Goal: Check status: Check status

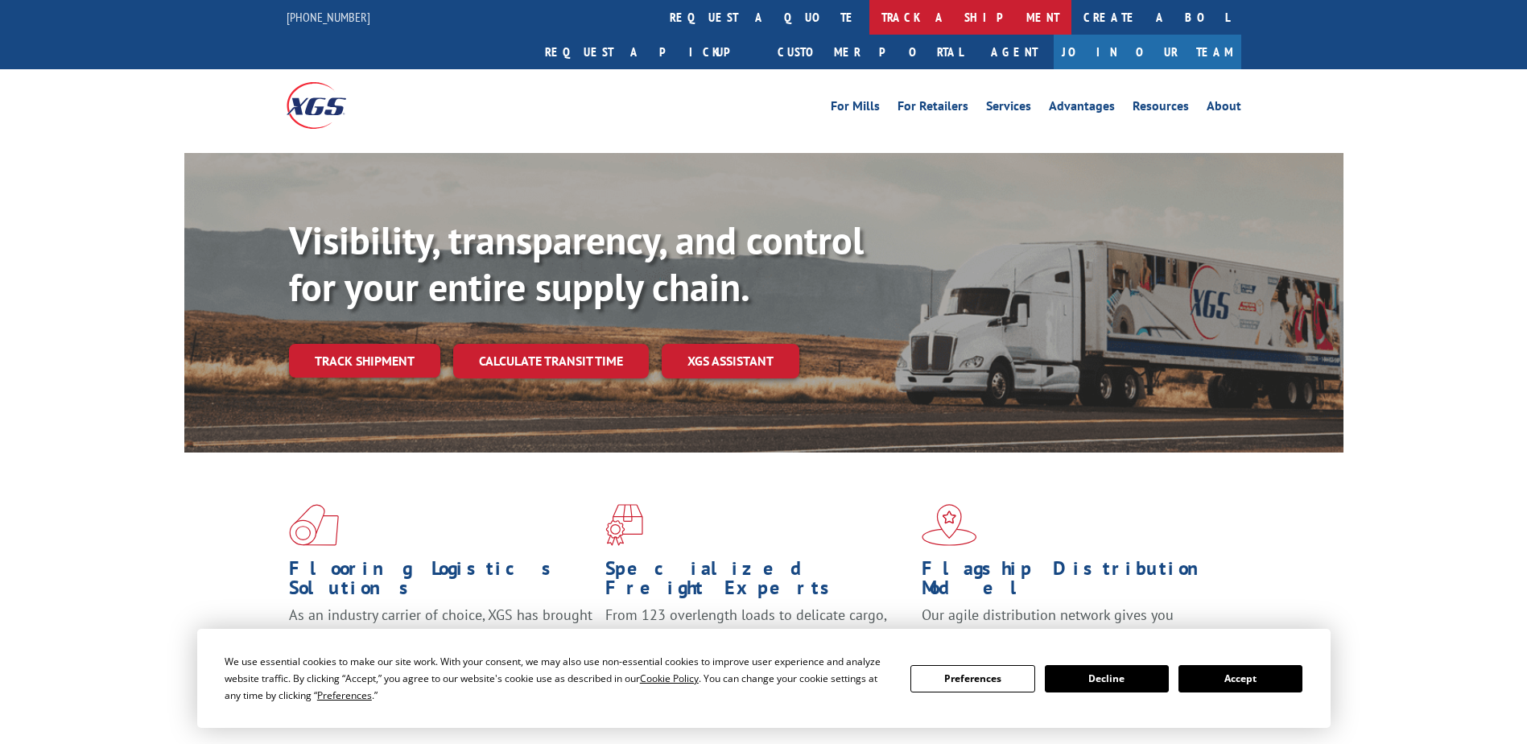
click at [869, 10] on link "track a shipment" at bounding box center [970, 17] width 202 height 35
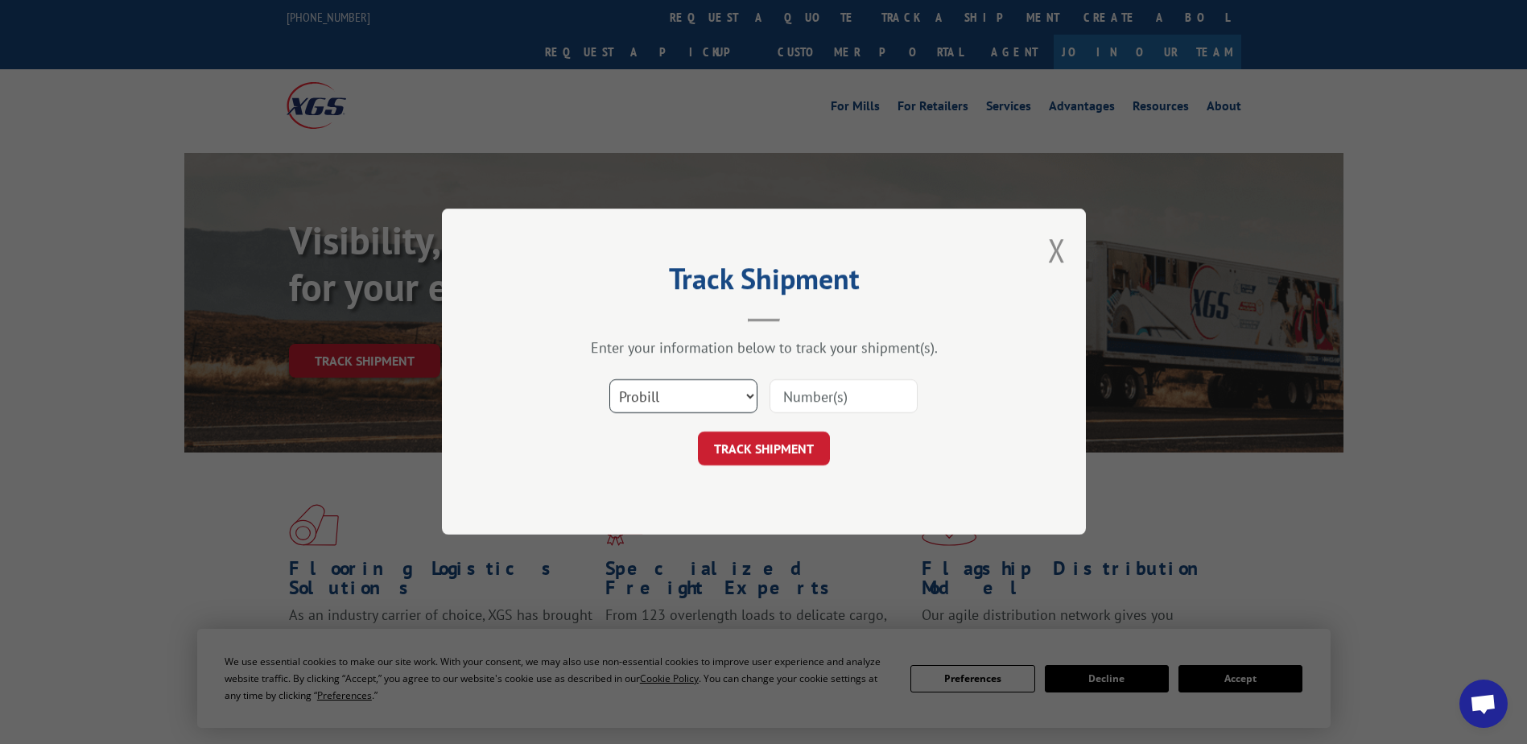
click at [720, 392] on select "Select category... Probill BOL PO" at bounding box center [683, 397] width 148 height 34
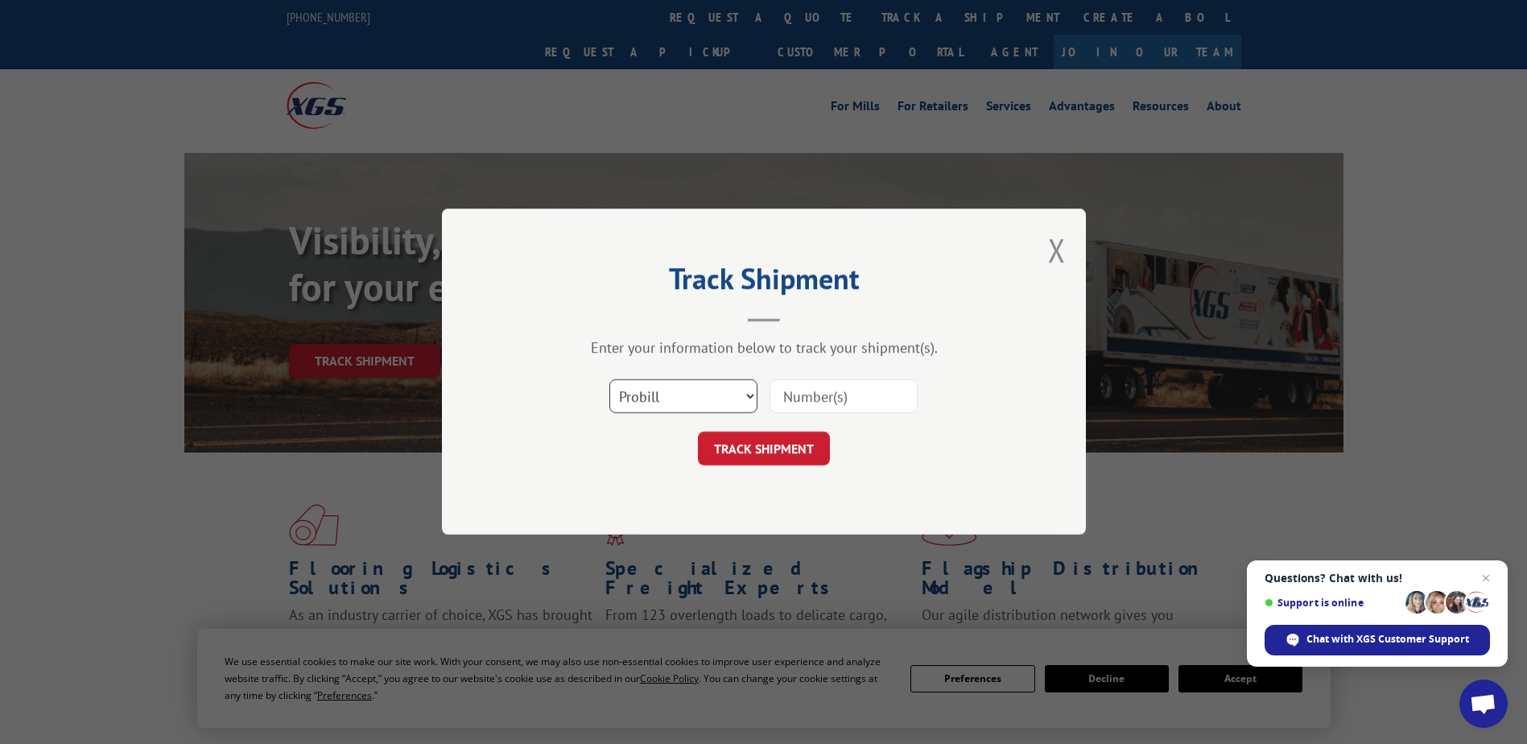
select select "bol"
click at [609, 380] on select "Select category... Probill BOL PO" at bounding box center [683, 397] width 148 height 34
click at [828, 393] on input at bounding box center [844, 397] width 148 height 34
type input "527883747"
click at [785, 449] on button "TRACK SHIPMENT" at bounding box center [764, 449] width 132 height 34
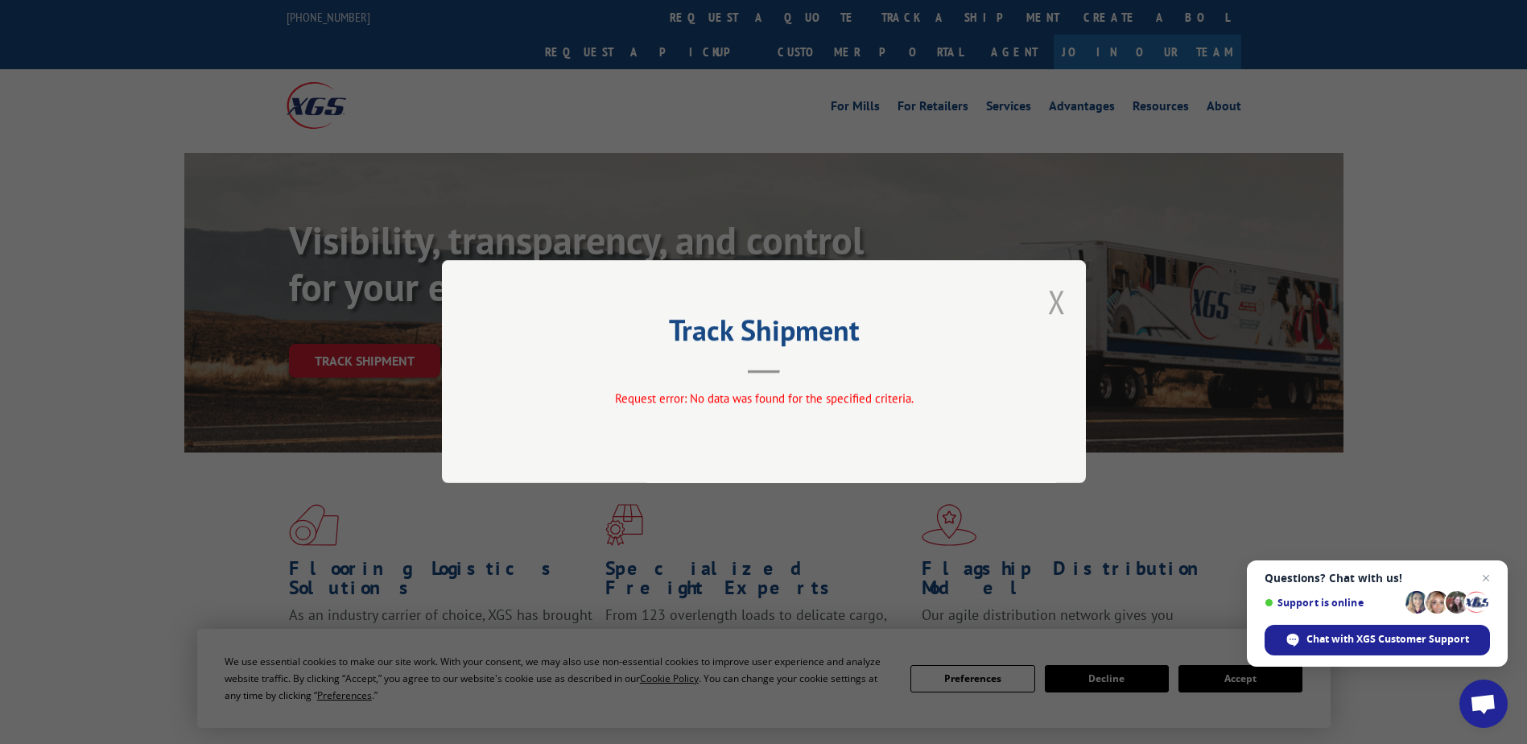
click at [1060, 302] on button "Close modal" at bounding box center [1057, 301] width 18 height 43
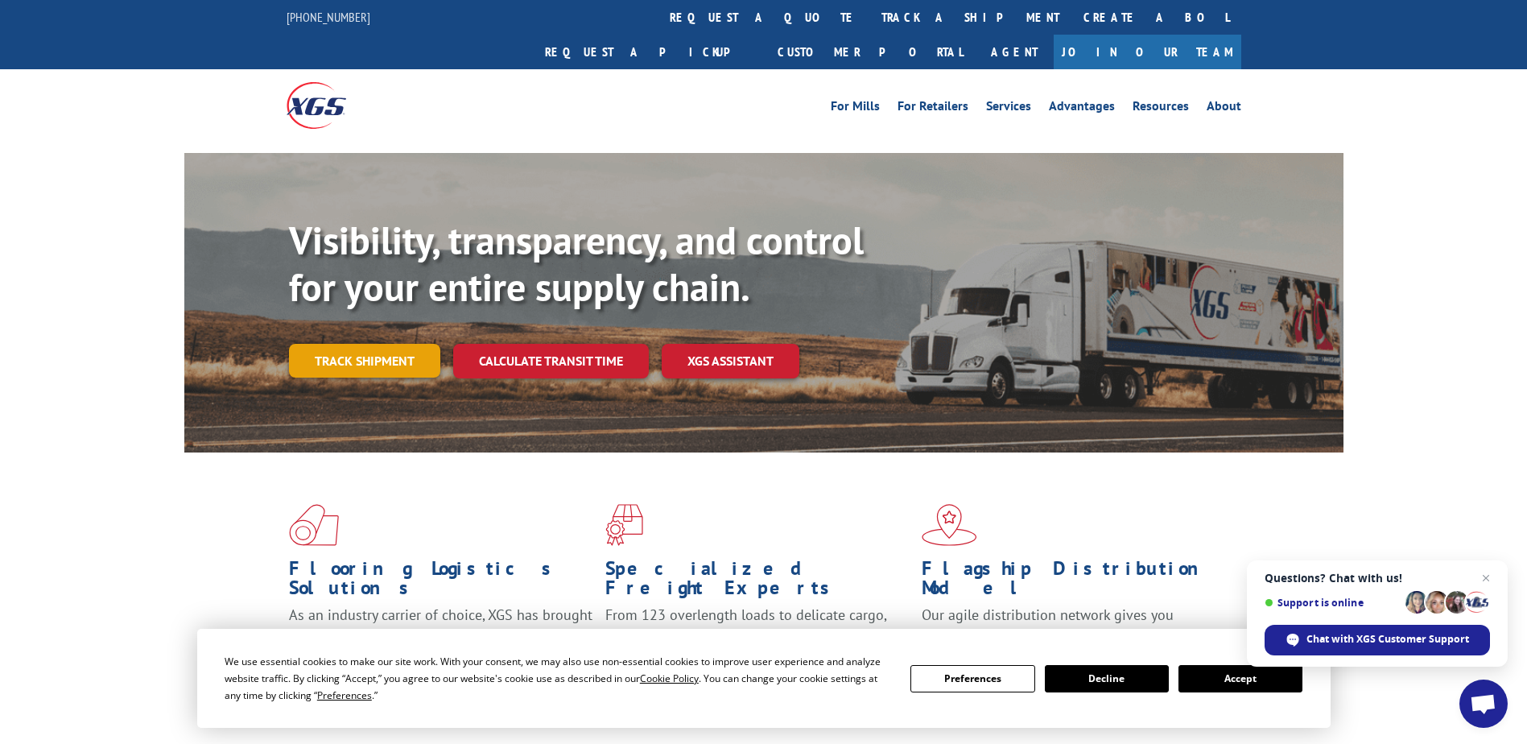
click at [374, 344] on link "Track shipment" at bounding box center [364, 361] width 151 height 34
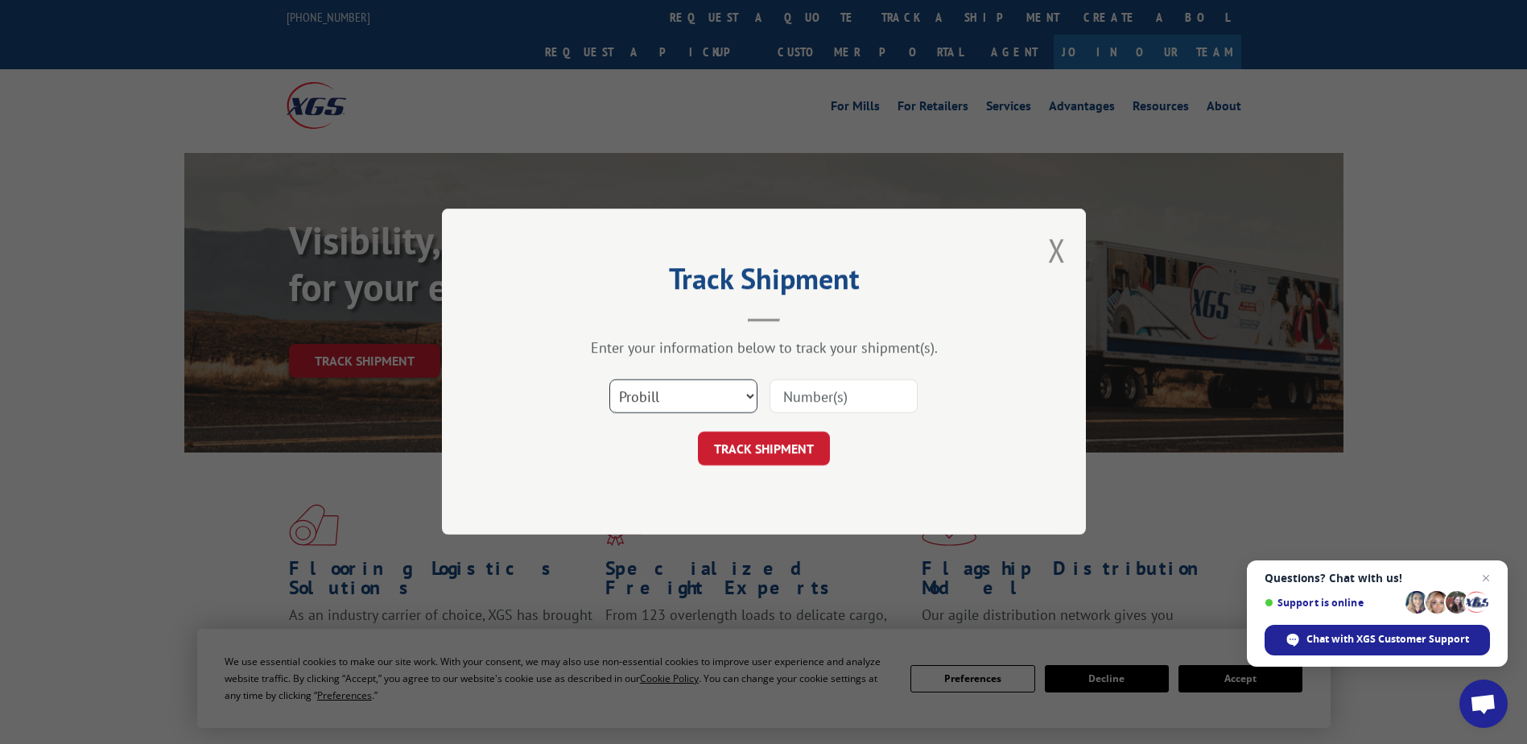
click at [706, 396] on select "Select category... Probill BOL PO" at bounding box center [683, 397] width 148 height 34
select select "po"
click at [609, 380] on select "Select category... Probill BOL PO" at bounding box center [683, 397] width 148 height 34
click at [818, 406] on input at bounding box center [844, 397] width 148 height 34
type input "[PHONE_NUMBER]"
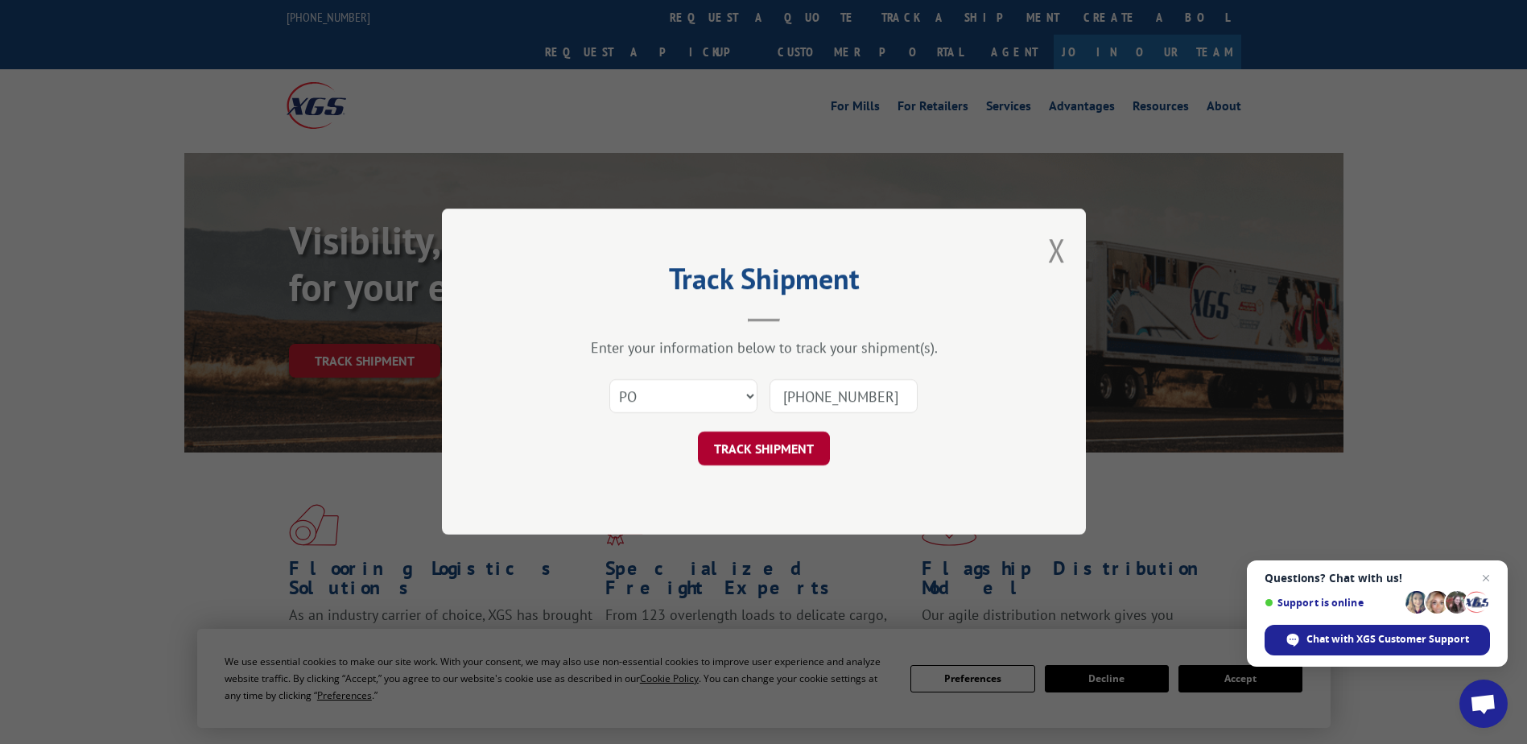
click at [792, 444] on button "TRACK SHIPMENT" at bounding box center [764, 449] width 132 height 34
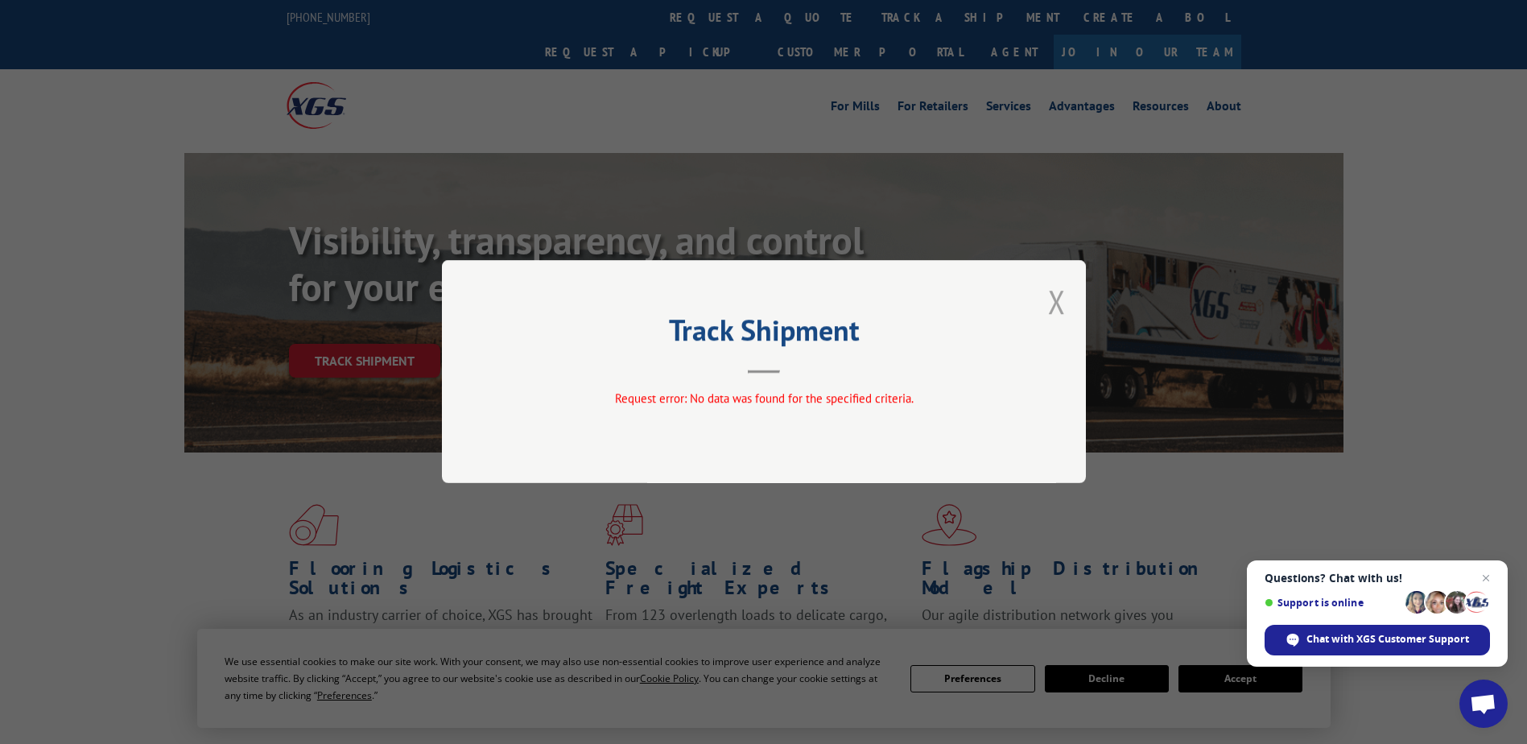
click at [1065, 306] on button "Close modal" at bounding box center [1057, 301] width 18 height 43
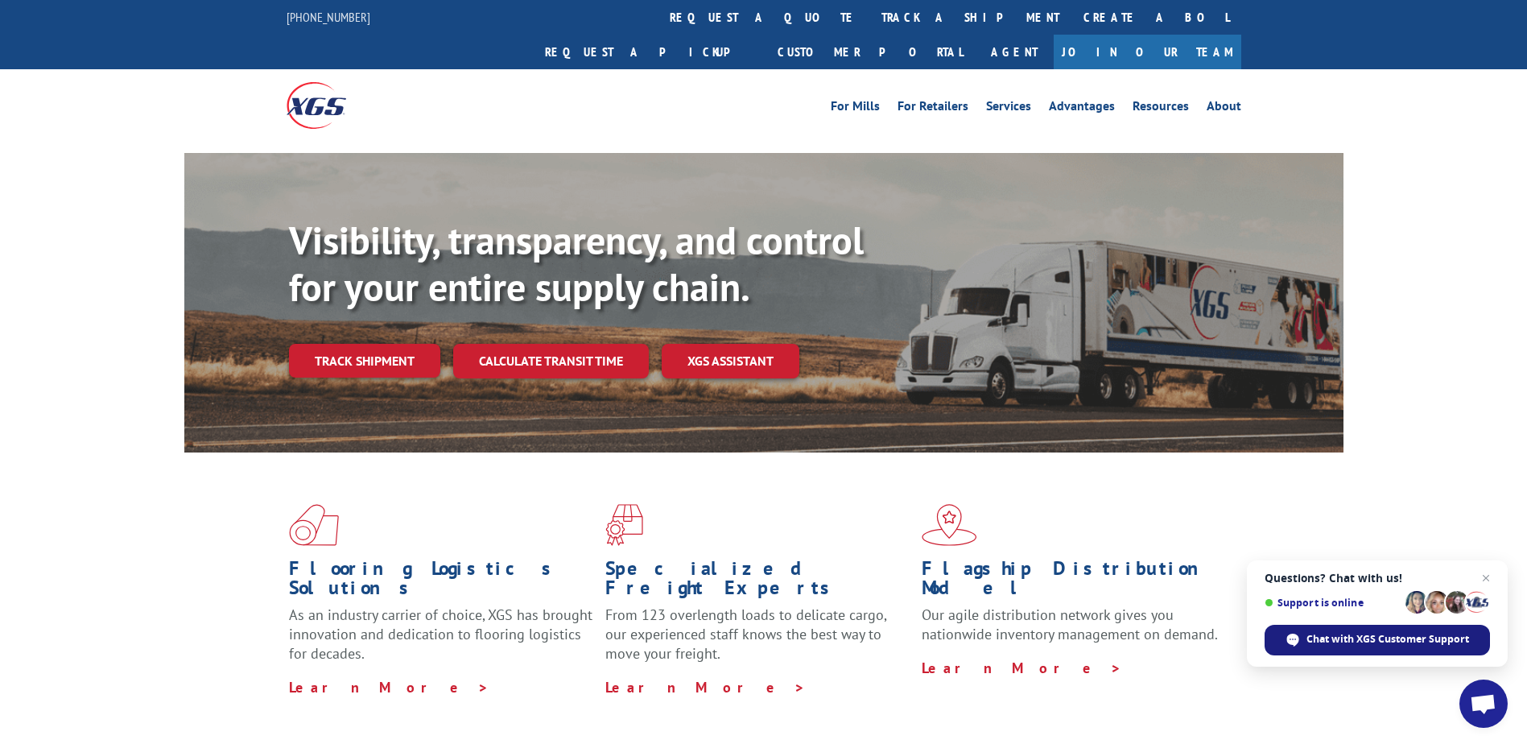
click at [1337, 625] on div "Chat with XGS Customer Support" at bounding box center [1377, 640] width 225 height 31
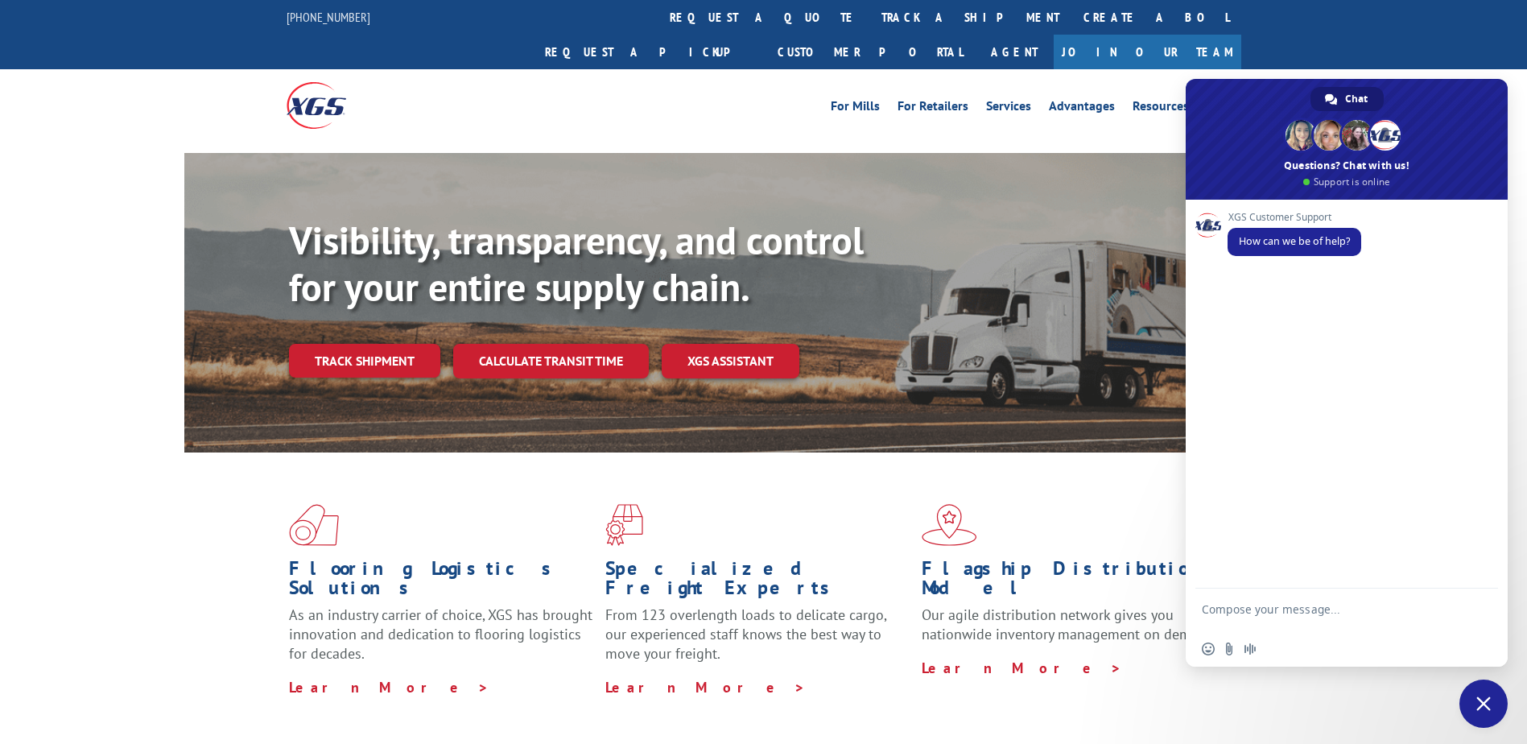
click at [1228, 600] on form at bounding box center [1329, 611] width 254 height 46
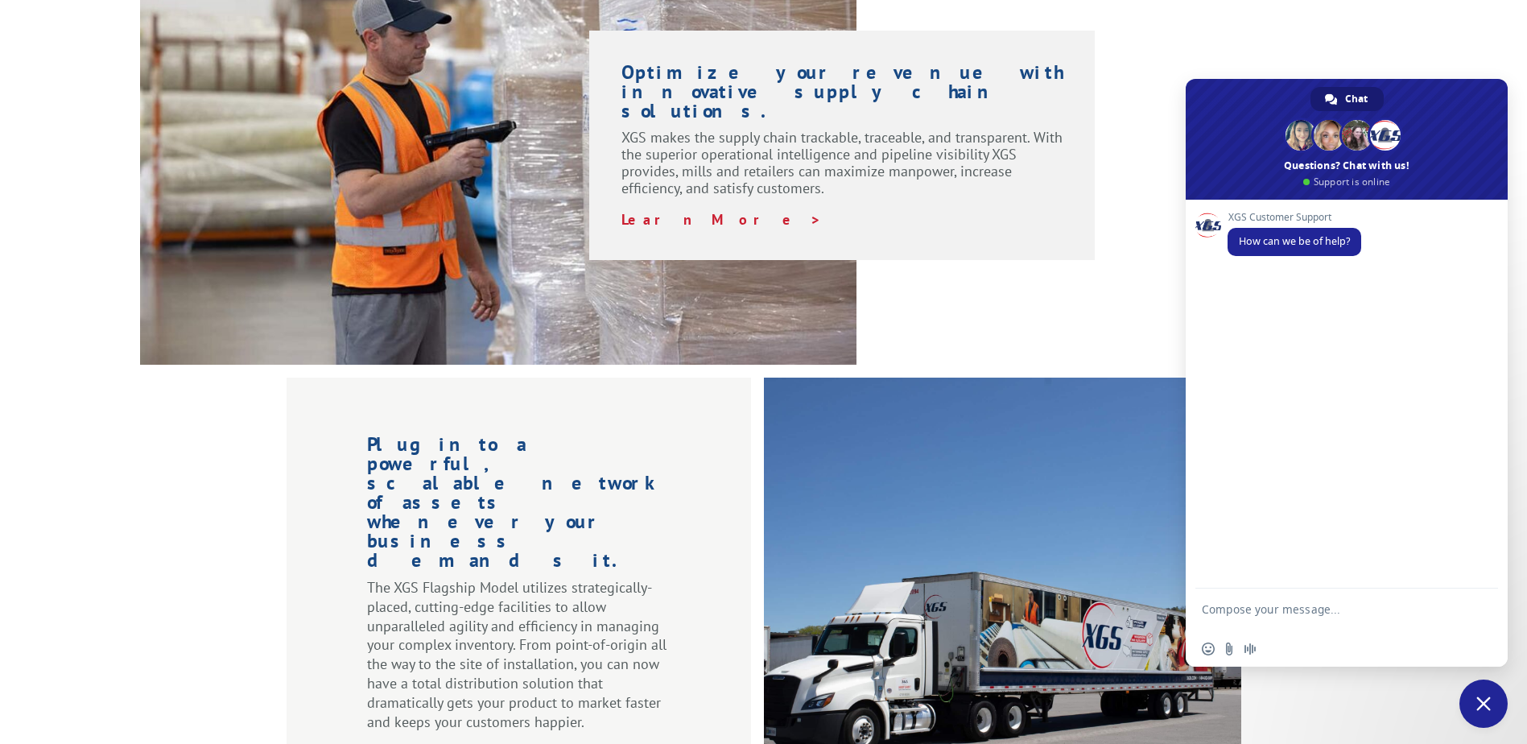
scroll to position [1301, 0]
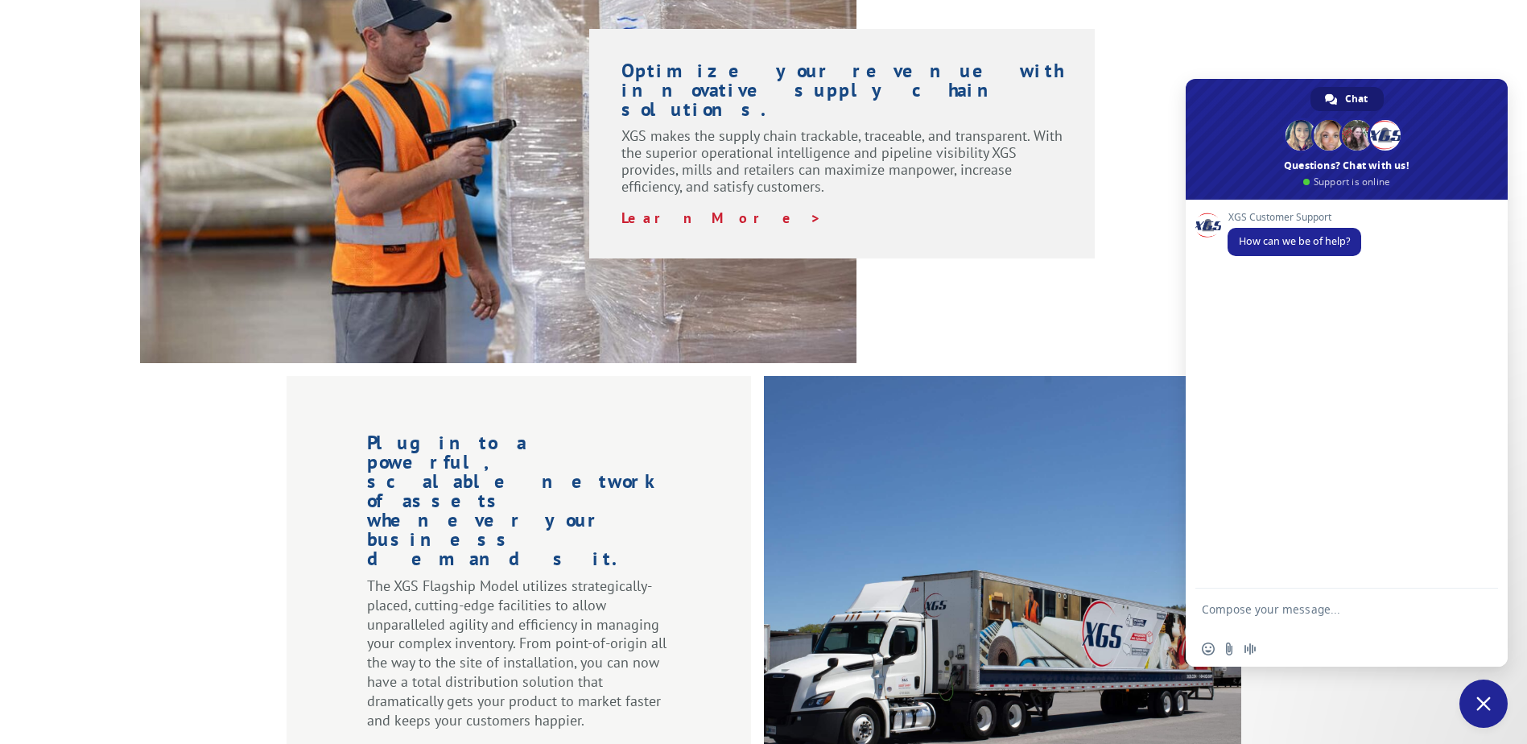
click at [1272, 608] on textarea "Compose your message..." at bounding box center [1329, 616] width 254 height 29
type textarea "I need a PRO #, driver didn't sticker one to the BOL"
click at [1472, 610] on span "Send" at bounding box center [1479, 609] width 27 height 27
